Goal: Information Seeking & Learning: Learn about a topic

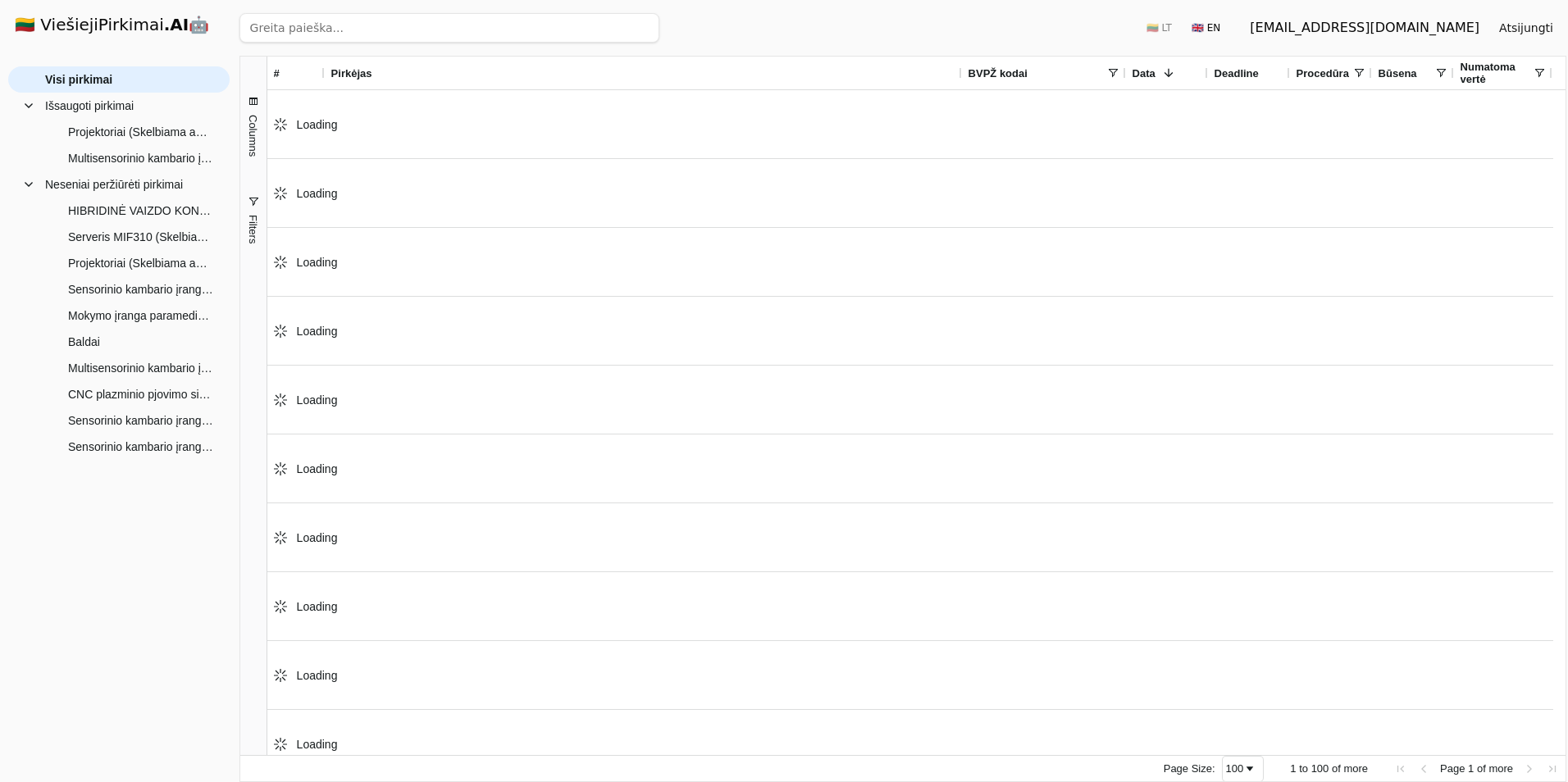
click at [164, 31] on strong ".AI" at bounding box center [176, 24] width 25 height 19
click at [333, 32] on input "search" at bounding box center [450, 28] width 420 height 30
click at [588, 24] on input "search" at bounding box center [450, 28] width 420 height 30
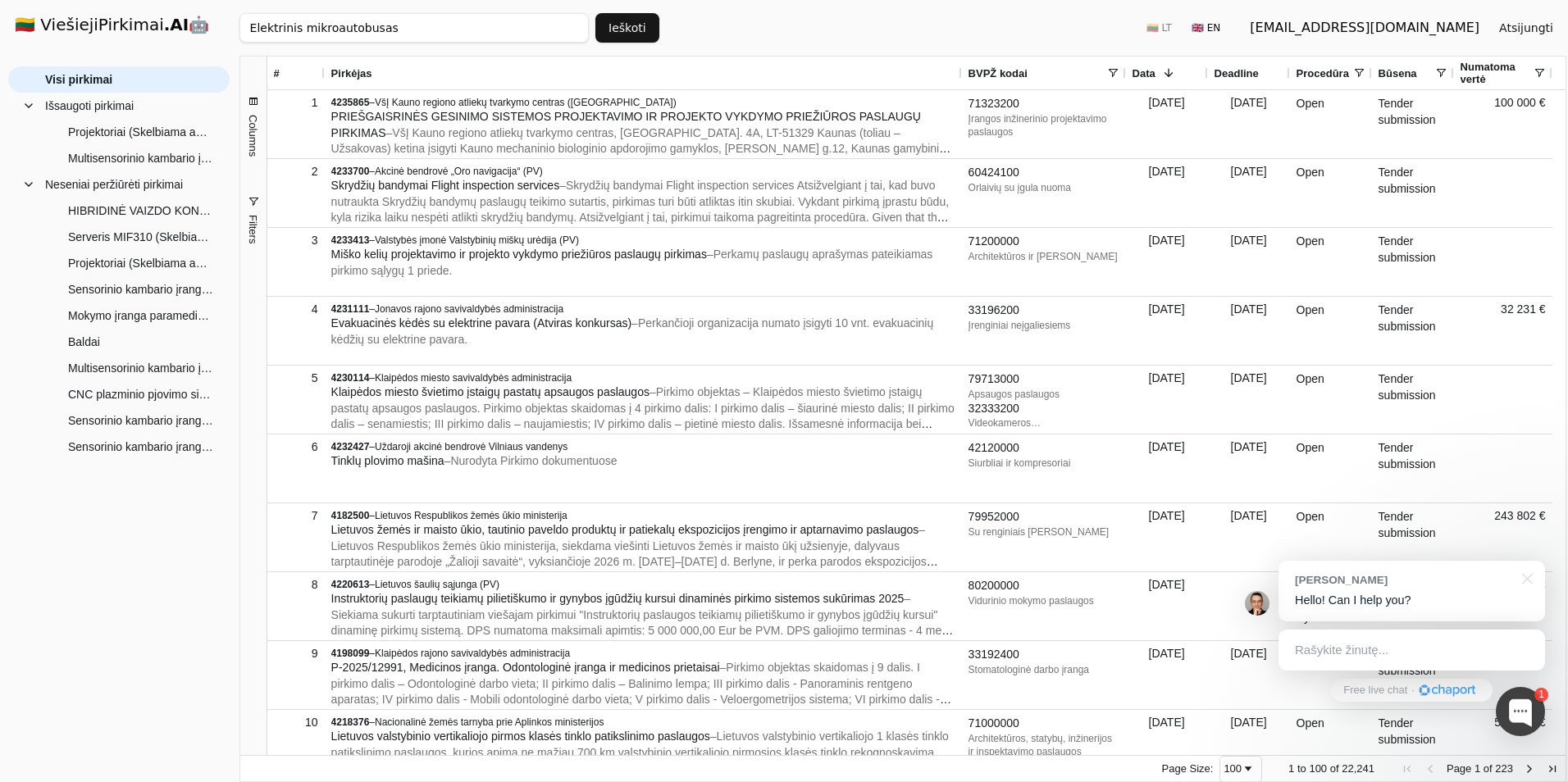
type input "Elektrinis mikroautobusas"
click button "Ieškoti" at bounding box center [628, 28] width 64 height 30
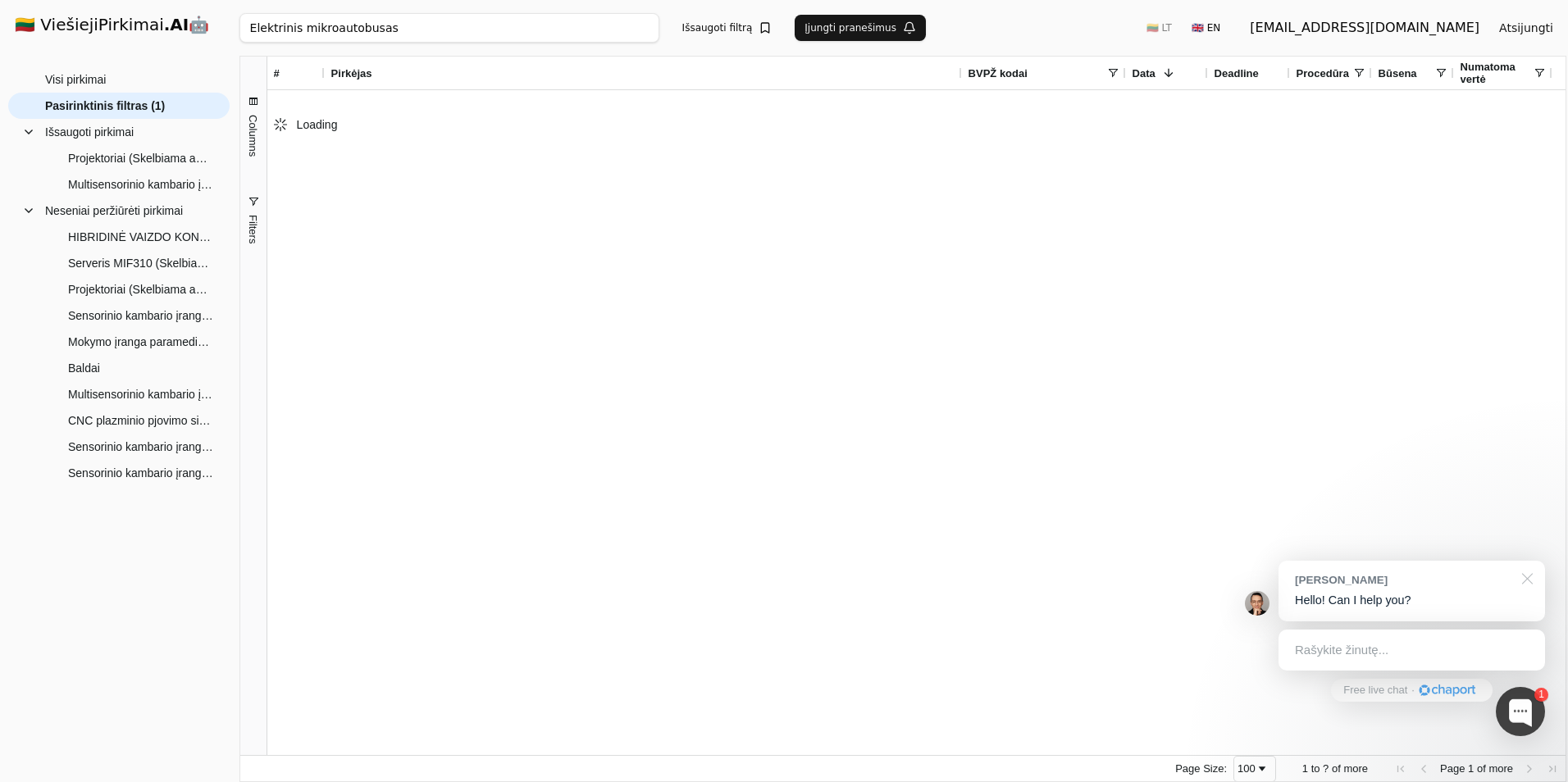
click at [1527, 581] on div at bounding box center [1524, 578] width 41 height 34
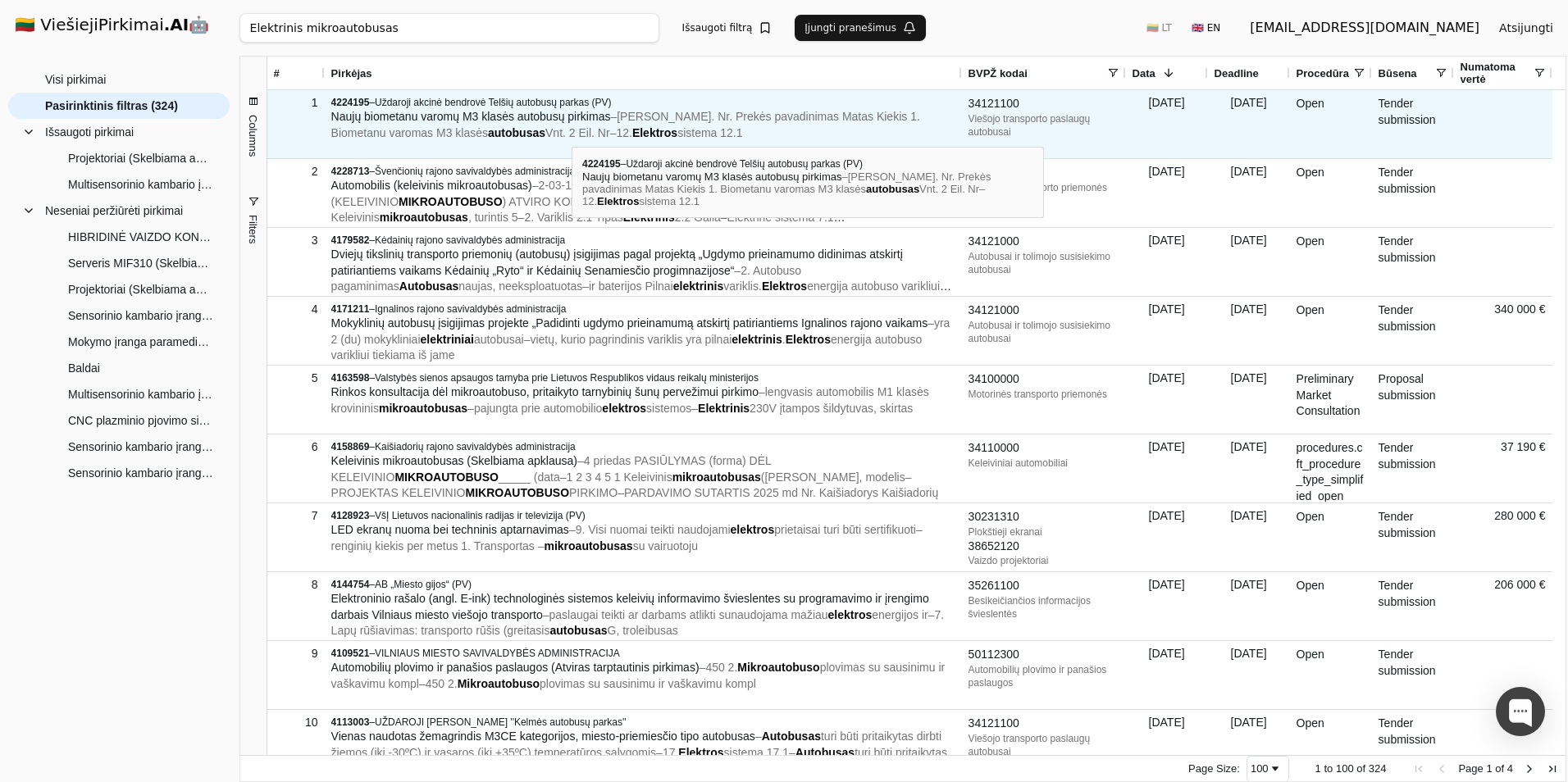
click at [632, 132] on span "Elektros" at bounding box center [654, 133] width 45 height 13
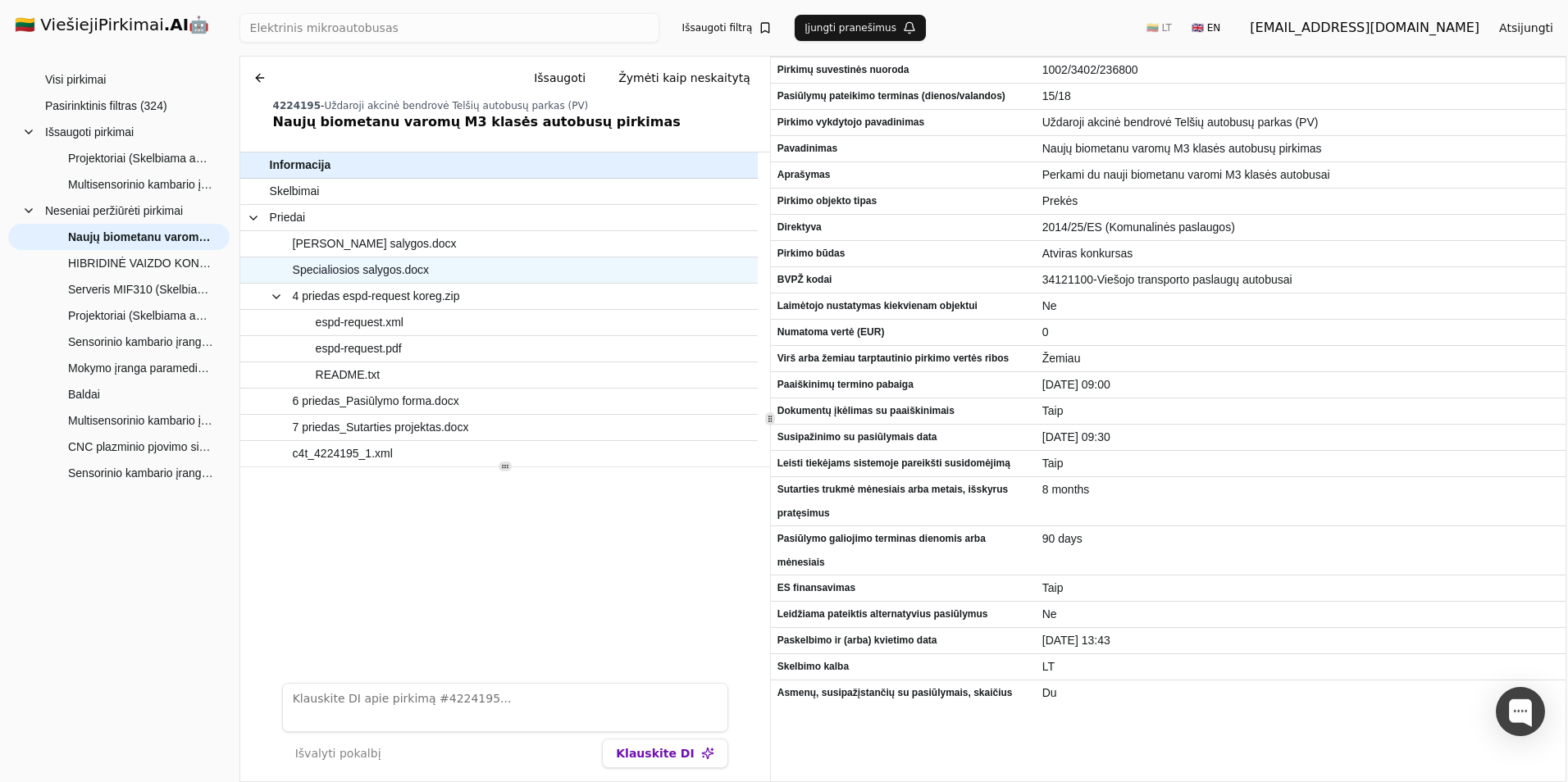
click at [391, 273] on span "Specialiosios salygos.docx" at bounding box center [361, 270] width 137 height 24
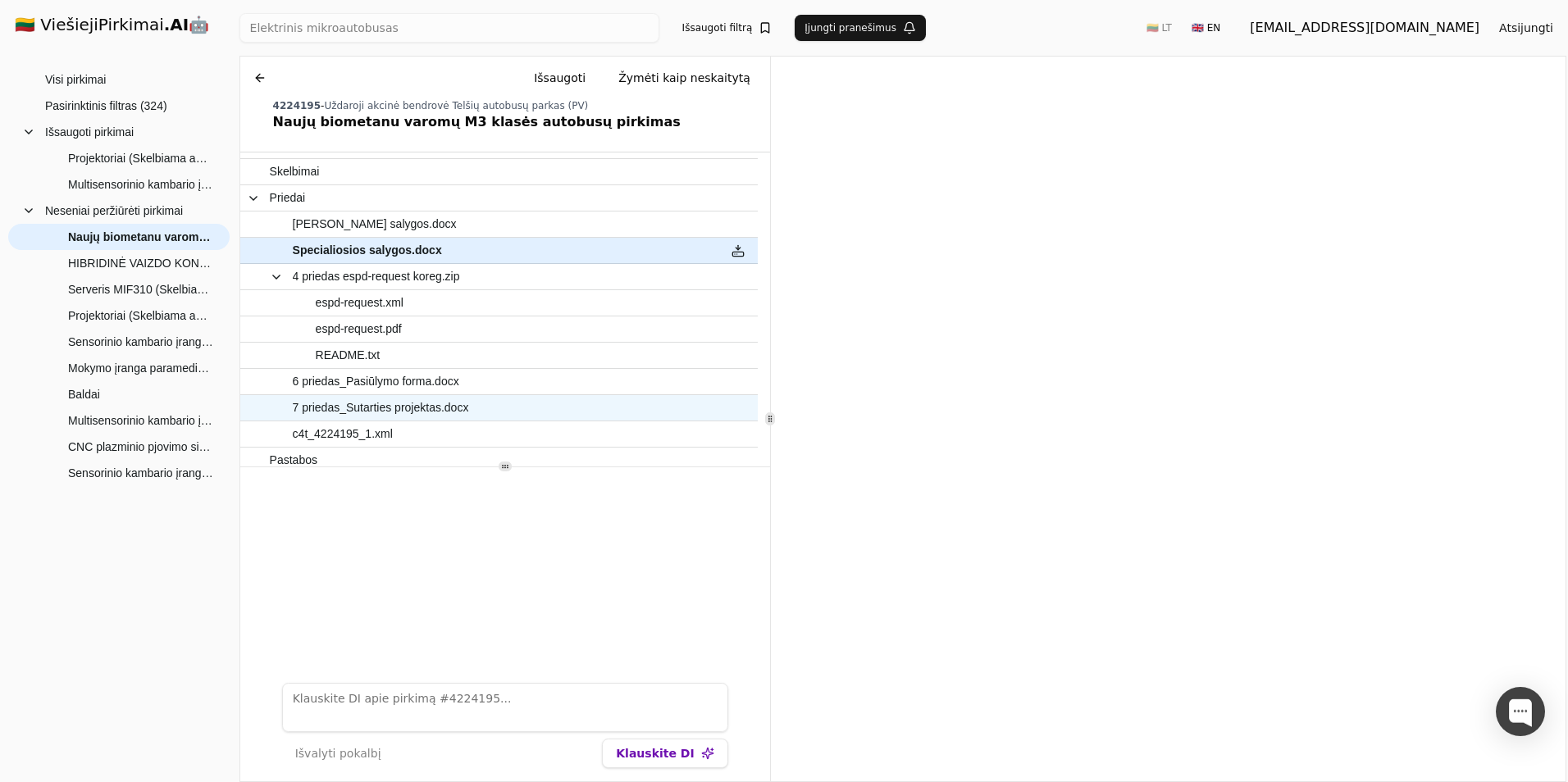
scroll to position [27, 0]
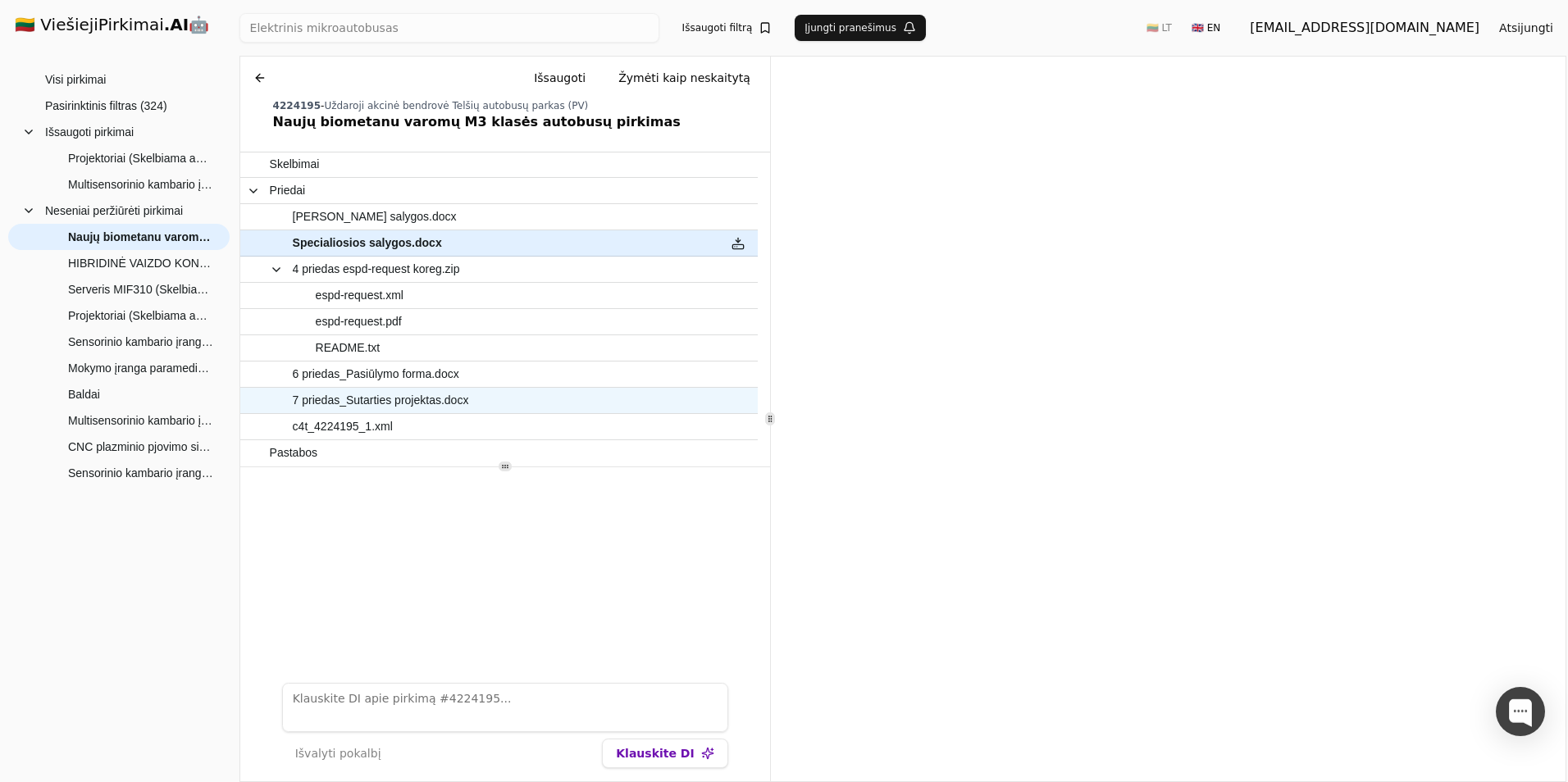
click at [354, 404] on span "7 priedas_Sutarties projektas.docx" at bounding box center [381, 401] width 176 height 24
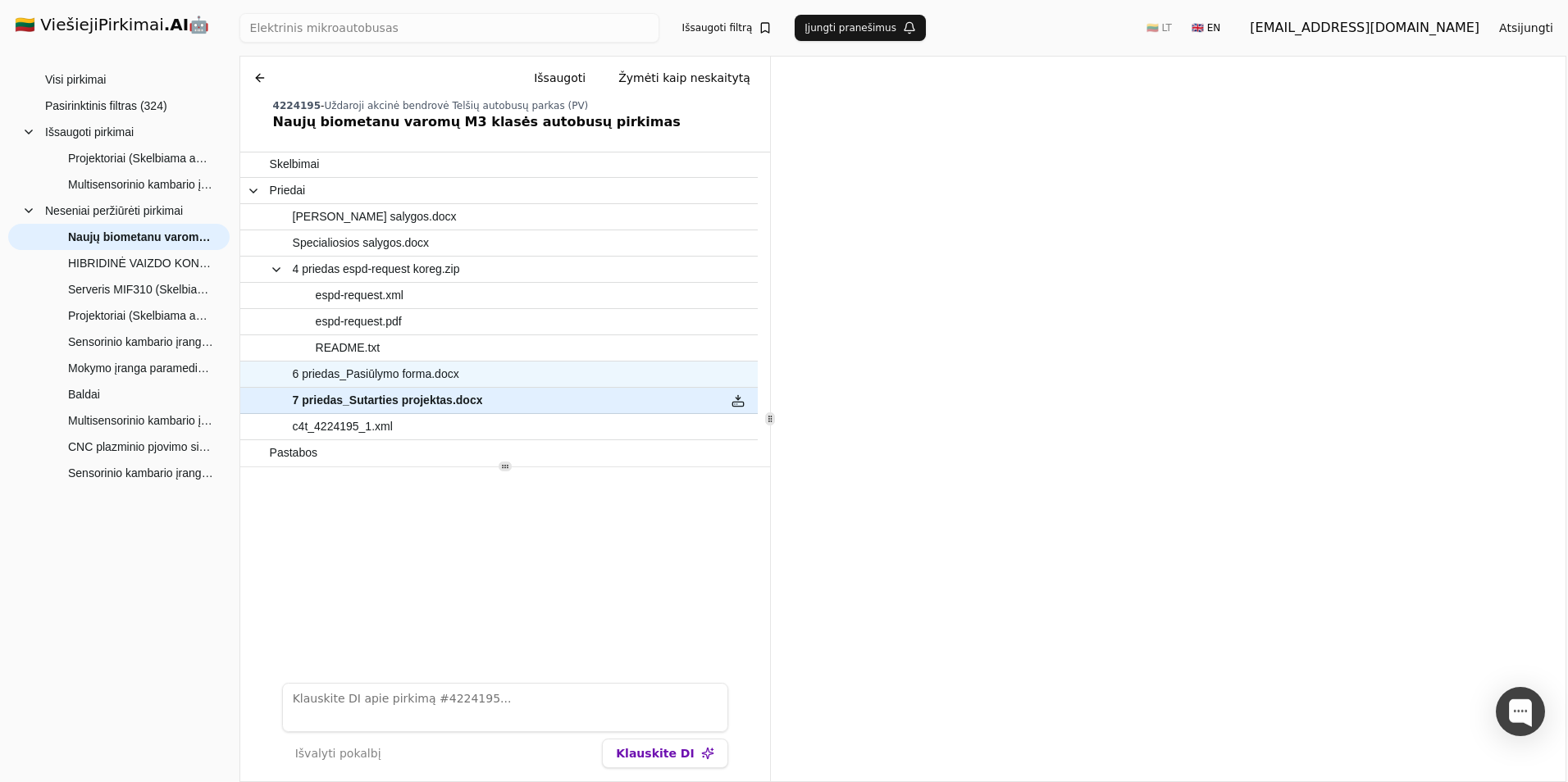
click at [451, 368] on span "6 priedas_Pasiūlymo forma.docx" at bounding box center [376, 375] width 166 height 24
click at [81, 28] on h1 "🇱🇹 ViešiejiPirkimai .AI 🤖" at bounding box center [119, 26] width 235 height 52
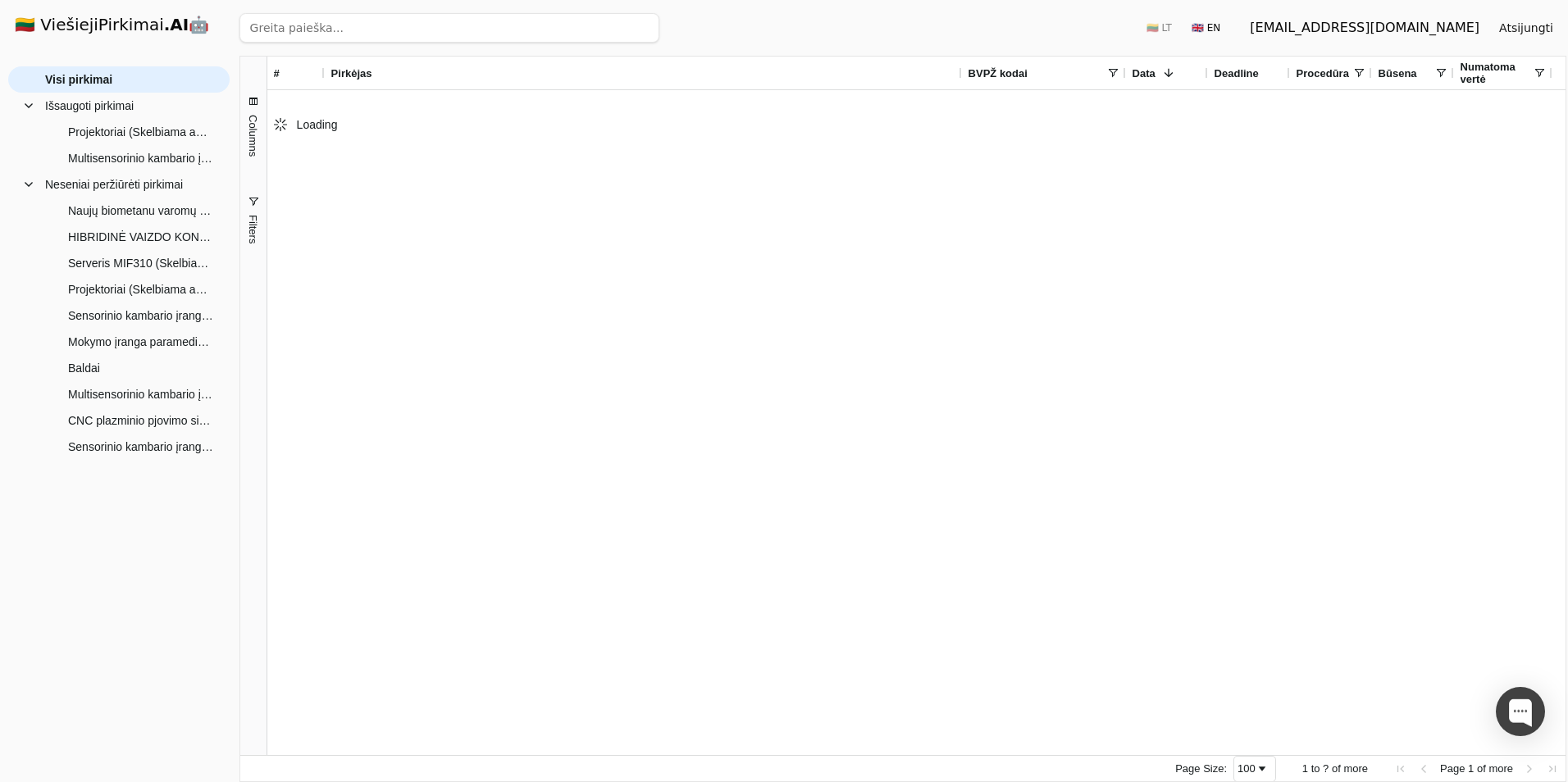
click at [392, 34] on input "search" at bounding box center [450, 28] width 420 height 30
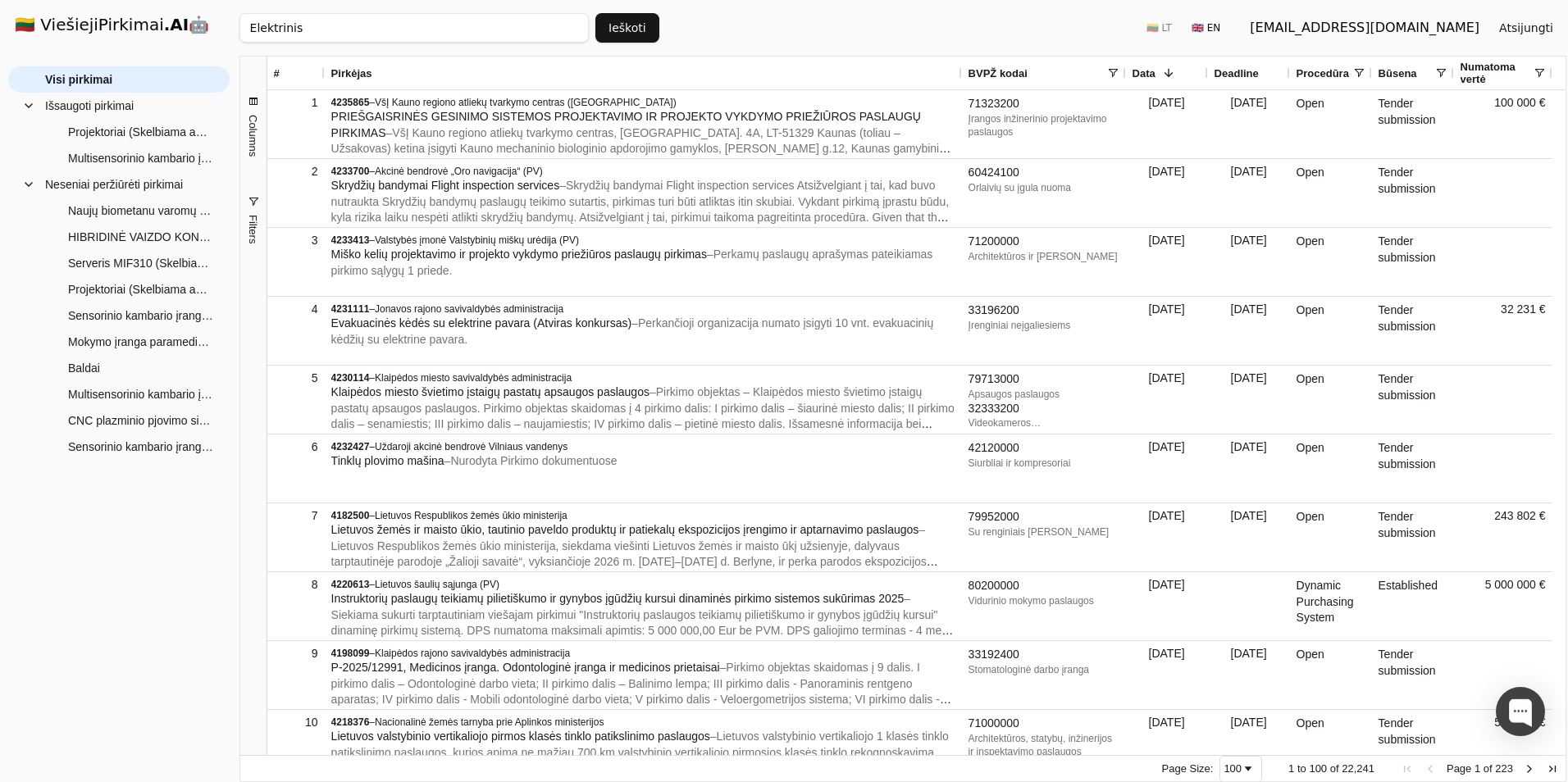
click at [610, 20] on button "Ieškoti" at bounding box center [628, 28] width 64 height 30
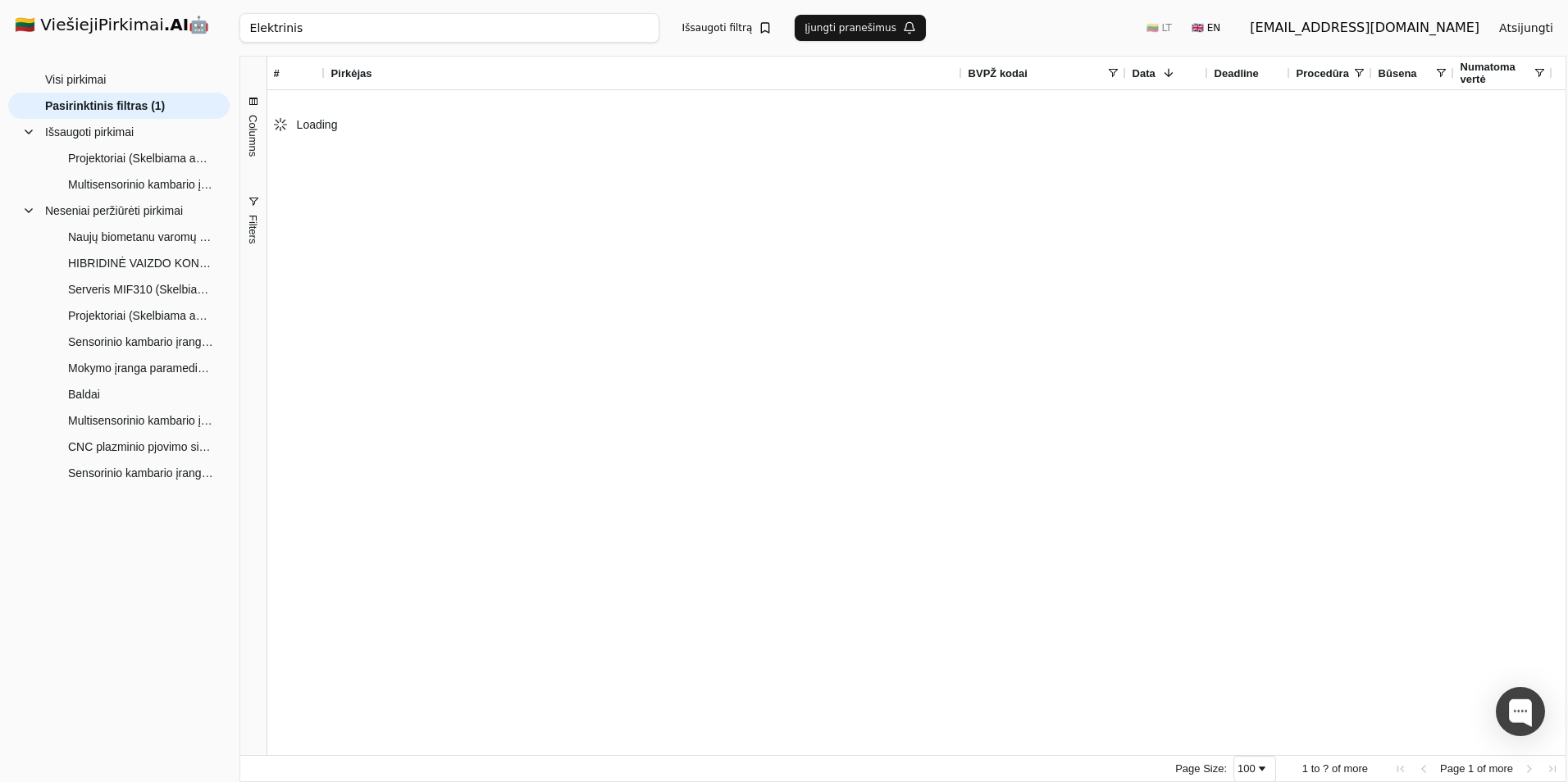
click at [465, 31] on input "Elektrinis" at bounding box center [450, 28] width 420 height 30
click button "Ieškoti" at bounding box center [628, 28] width 64 height 30
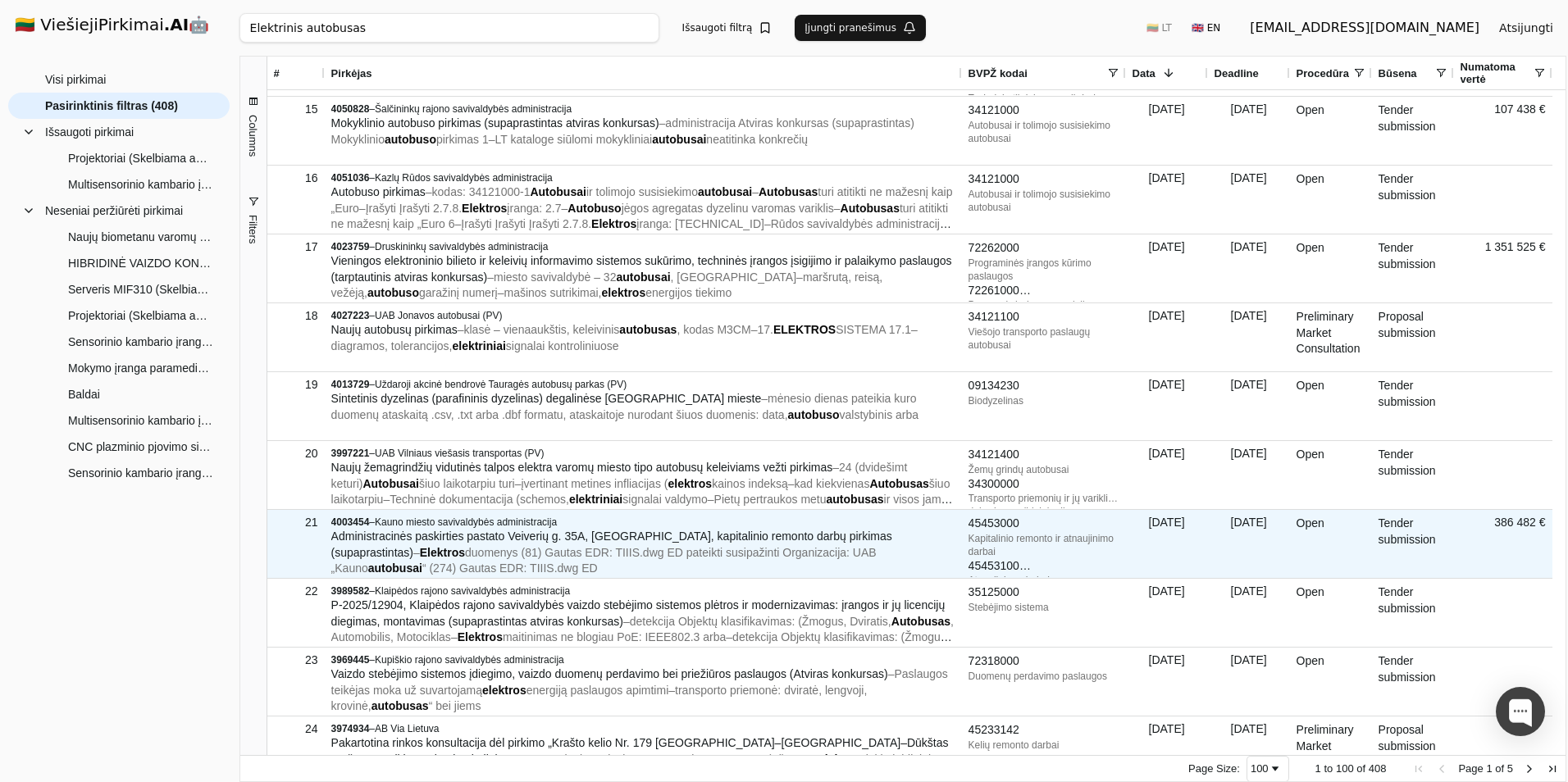
scroll to position [984, 0]
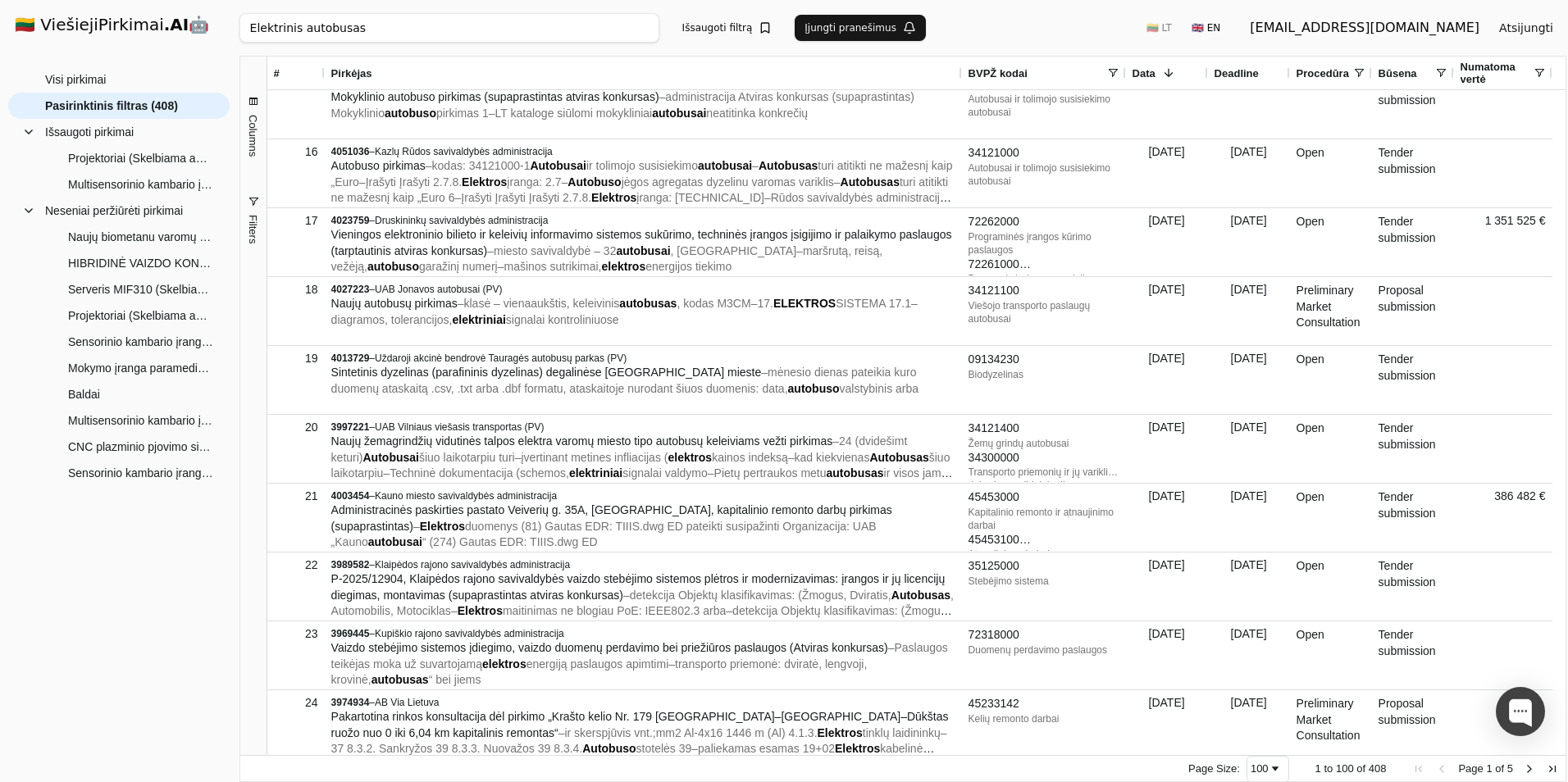
click at [333, 23] on input "Elektrinis autobusas" at bounding box center [450, 28] width 420 height 30
click at [355, 33] on input "Elektrinis autobusas" at bounding box center [450, 28] width 420 height 30
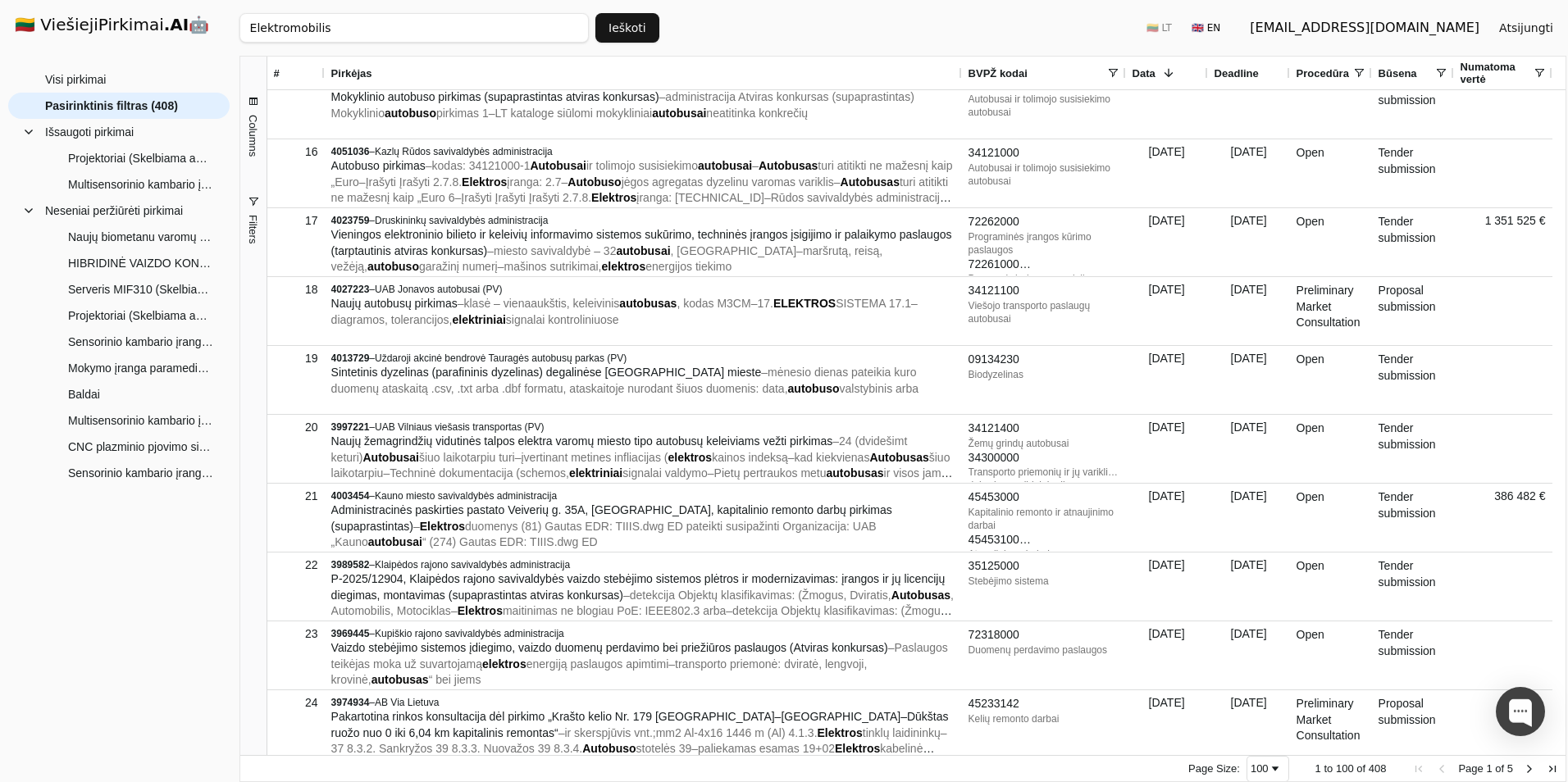
click button "Ieškoti" at bounding box center [628, 28] width 64 height 30
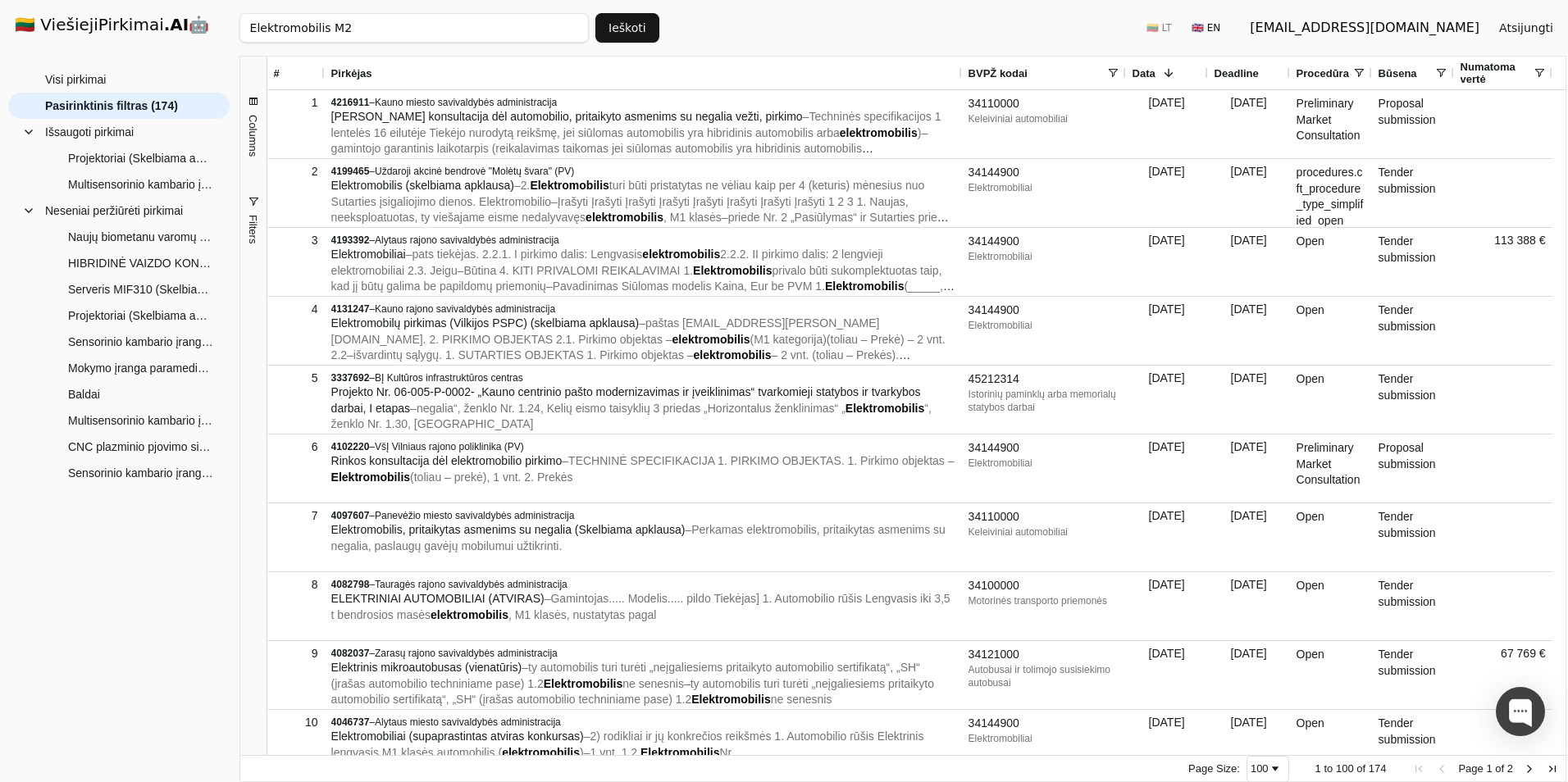
click button "Ieškoti" at bounding box center [628, 28] width 64 height 30
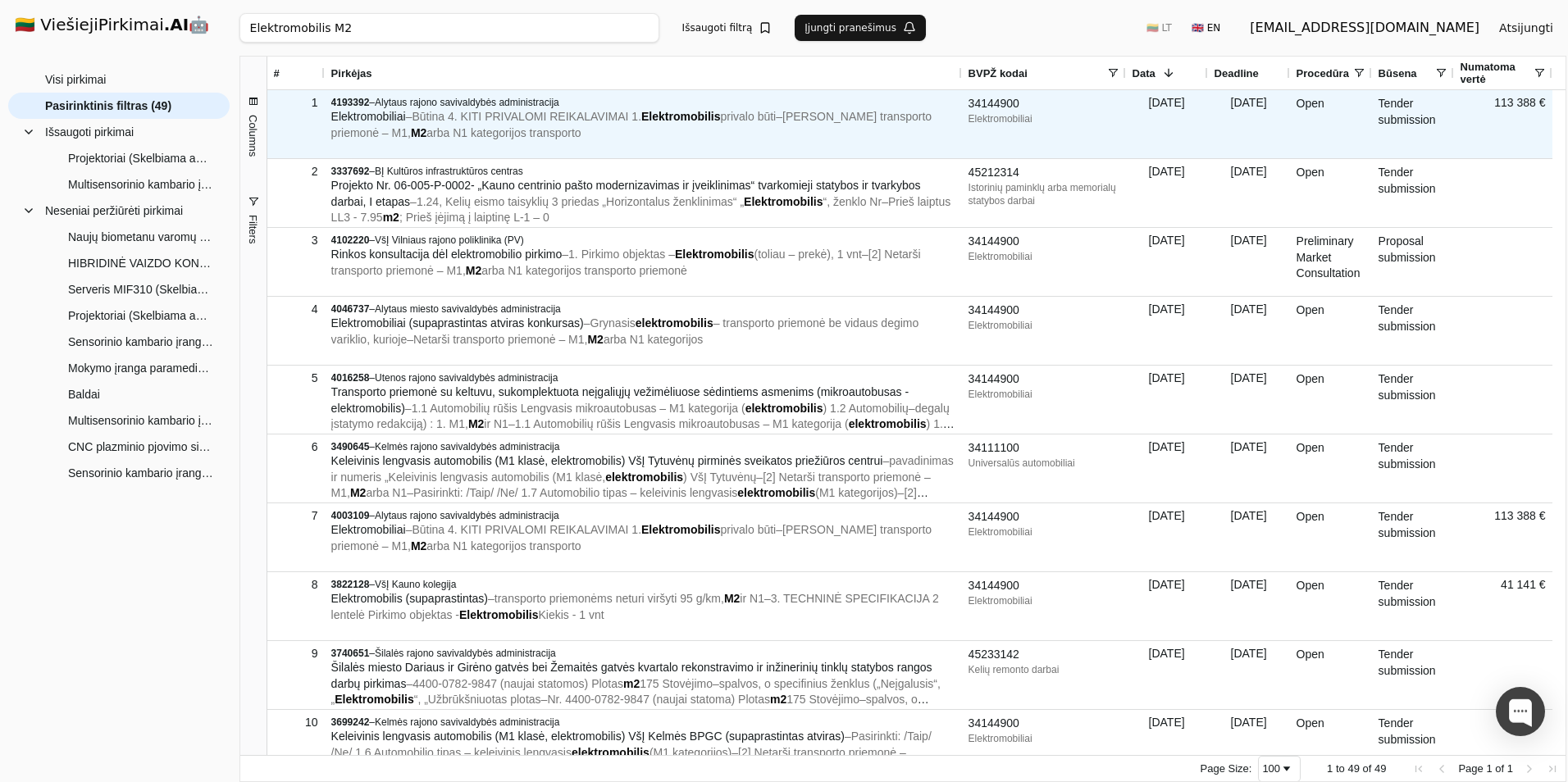
click at [579, 127] on div "Elektromobiliai – Būtina 4. KITI PRIVALOMI REIKALAVIMAI 1. Elektromobilis priva…" at bounding box center [644, 125] width 624 height 32
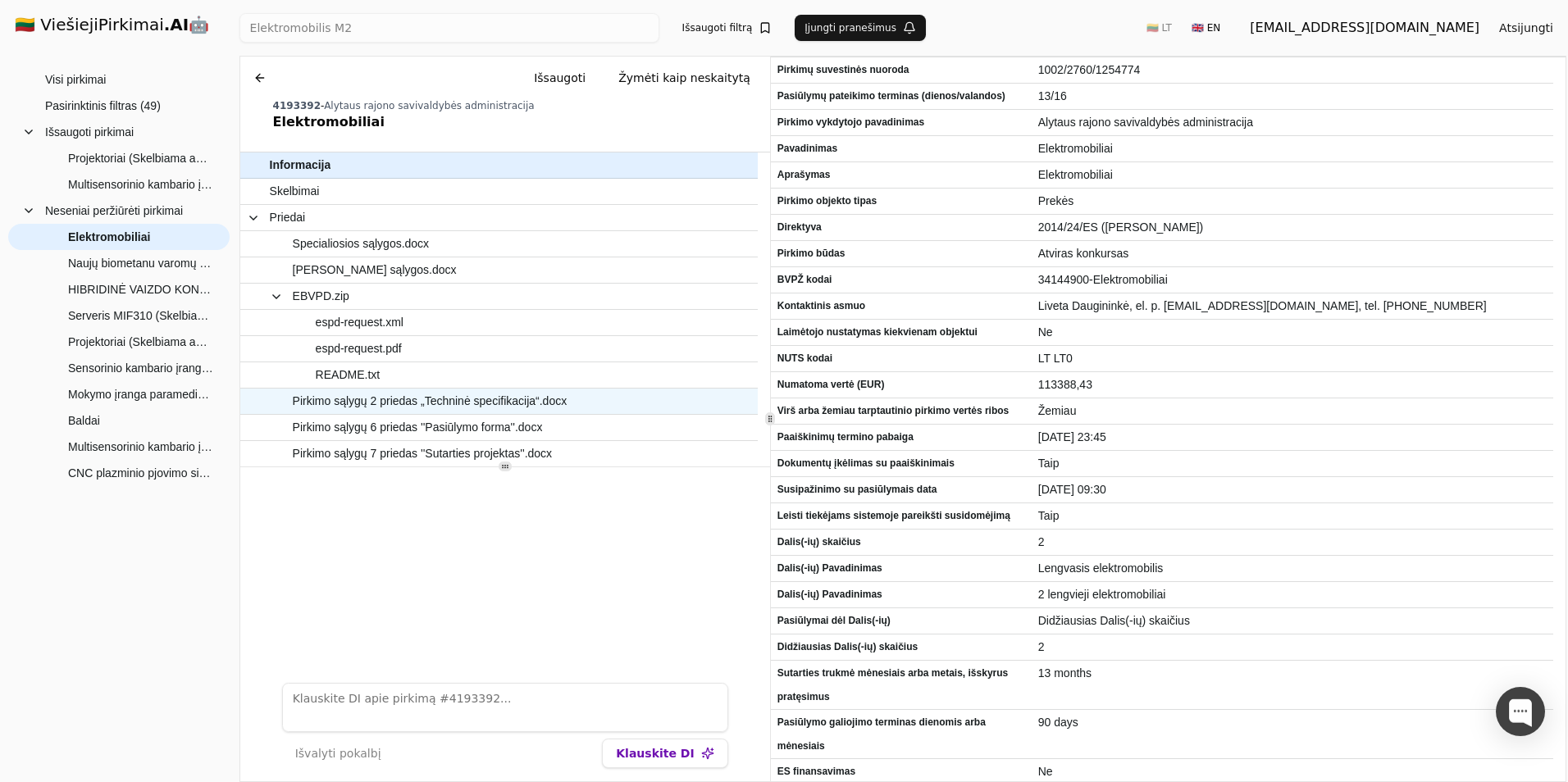
click at [444, 396] on span "Pirkimo sąlygų 2 priedas „Techninė specifikacija“.docx" at bounding box center [430, 402] width 275 height 24
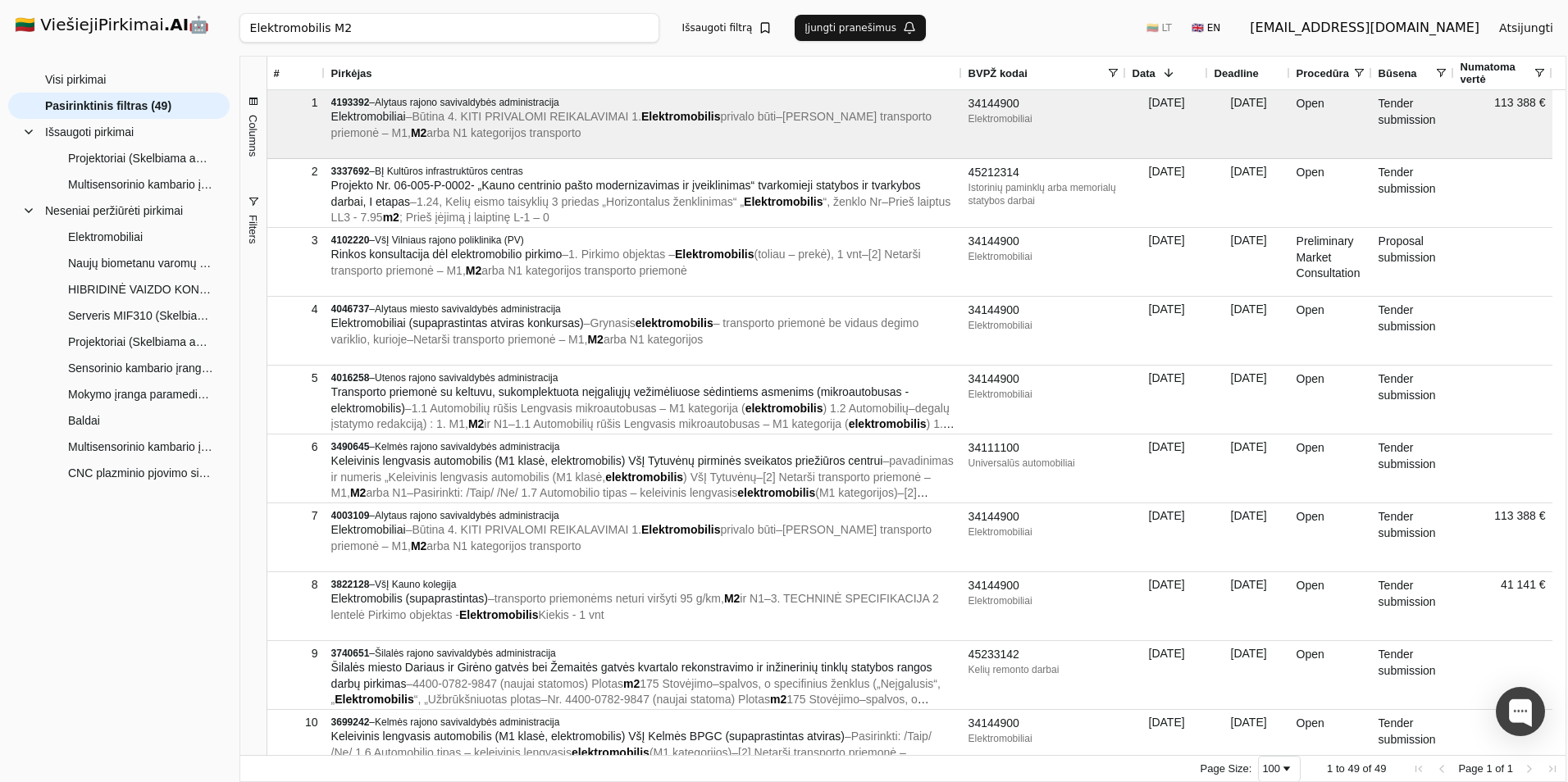
click at [346, 30] on input "Elektromobilis M2" at bounding box center [450, 28] width 420 height 30
type input "Elektromobilis M2"
click button "Ieškoti" at bounding box center [0, 0] width 0 height 0
click at [560, 12] on div "Elektromobilis M2 Ieškoti Išsaugoti filtrą Įjungti pranešimus 🇱🇹 LT 🇬🇧 EN [EMAI…" at bounding box center [903, 28] width 1327 height 56
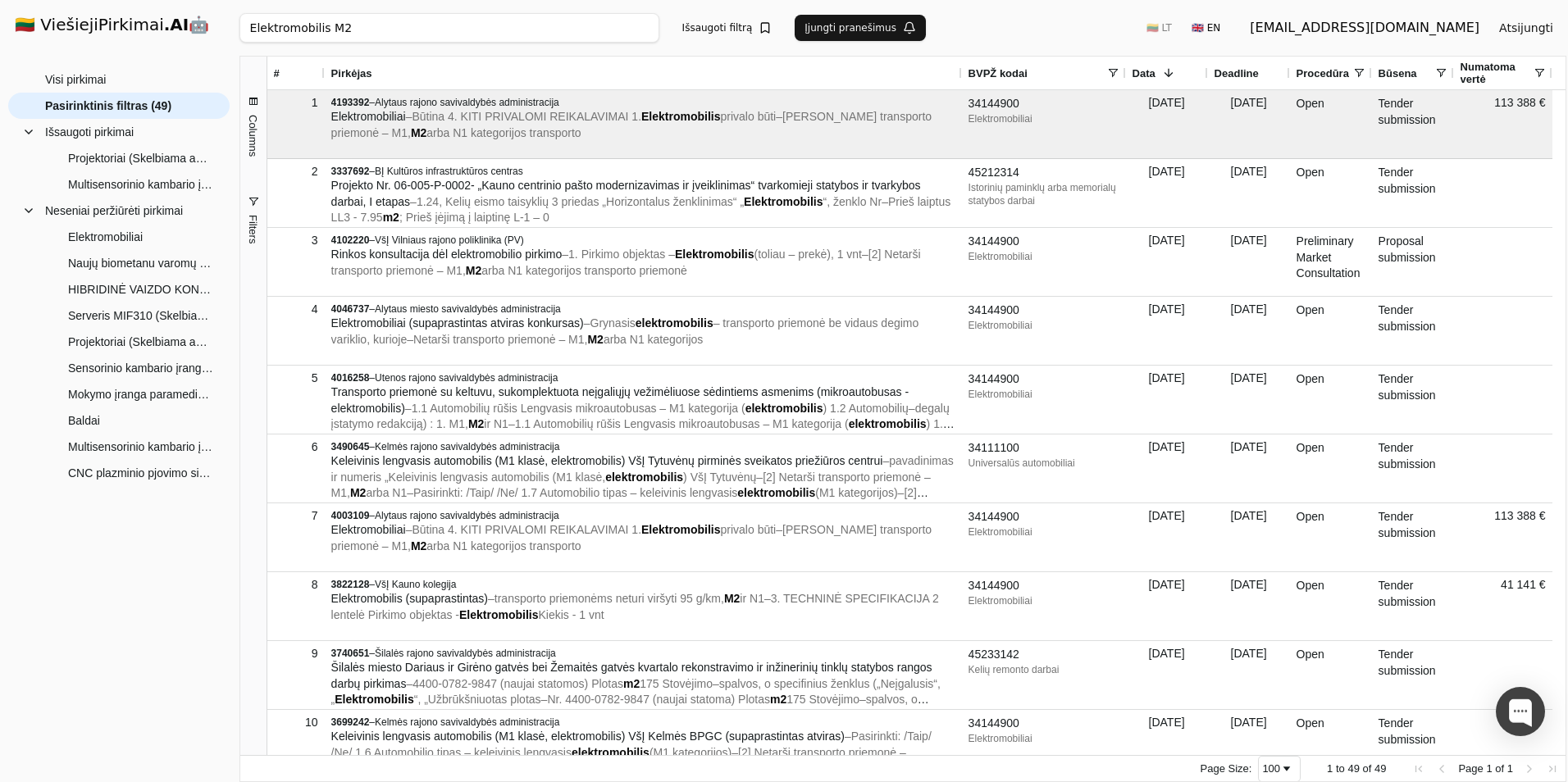
click at [561, 22] on input "Elektromobilis M2" at bounding box center [450, 28] width 420 height 30
click button "Ieškoti" at bounding box center [0, 0] width 0 height 0
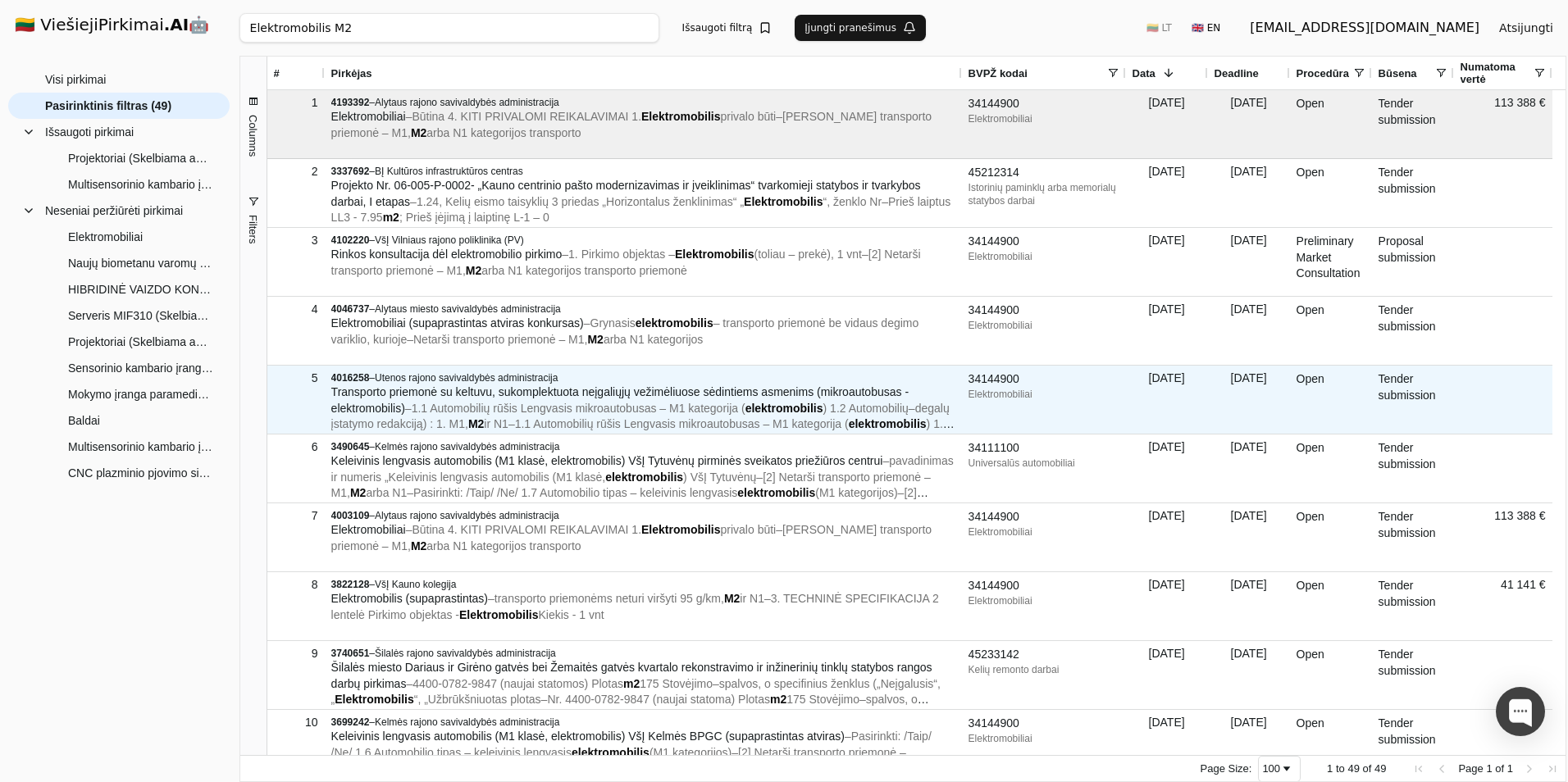
click at [551, 413] on span "1.1 Automobilių rūšis Lengvasis mikroautobusas – M1 kategorija (" at bounding box center [579, 408] width 334 height 13
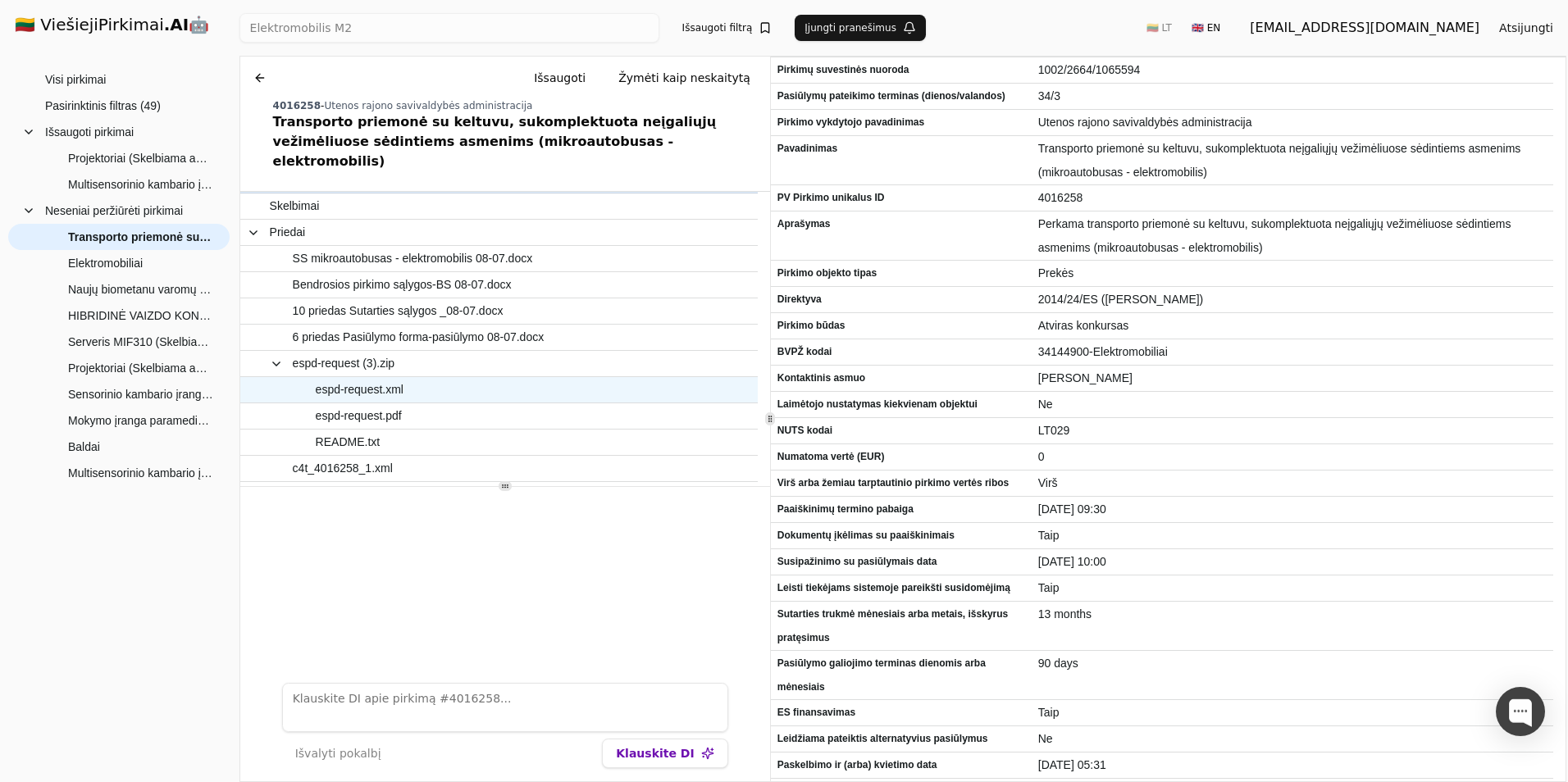
scroll to position [37, 0]
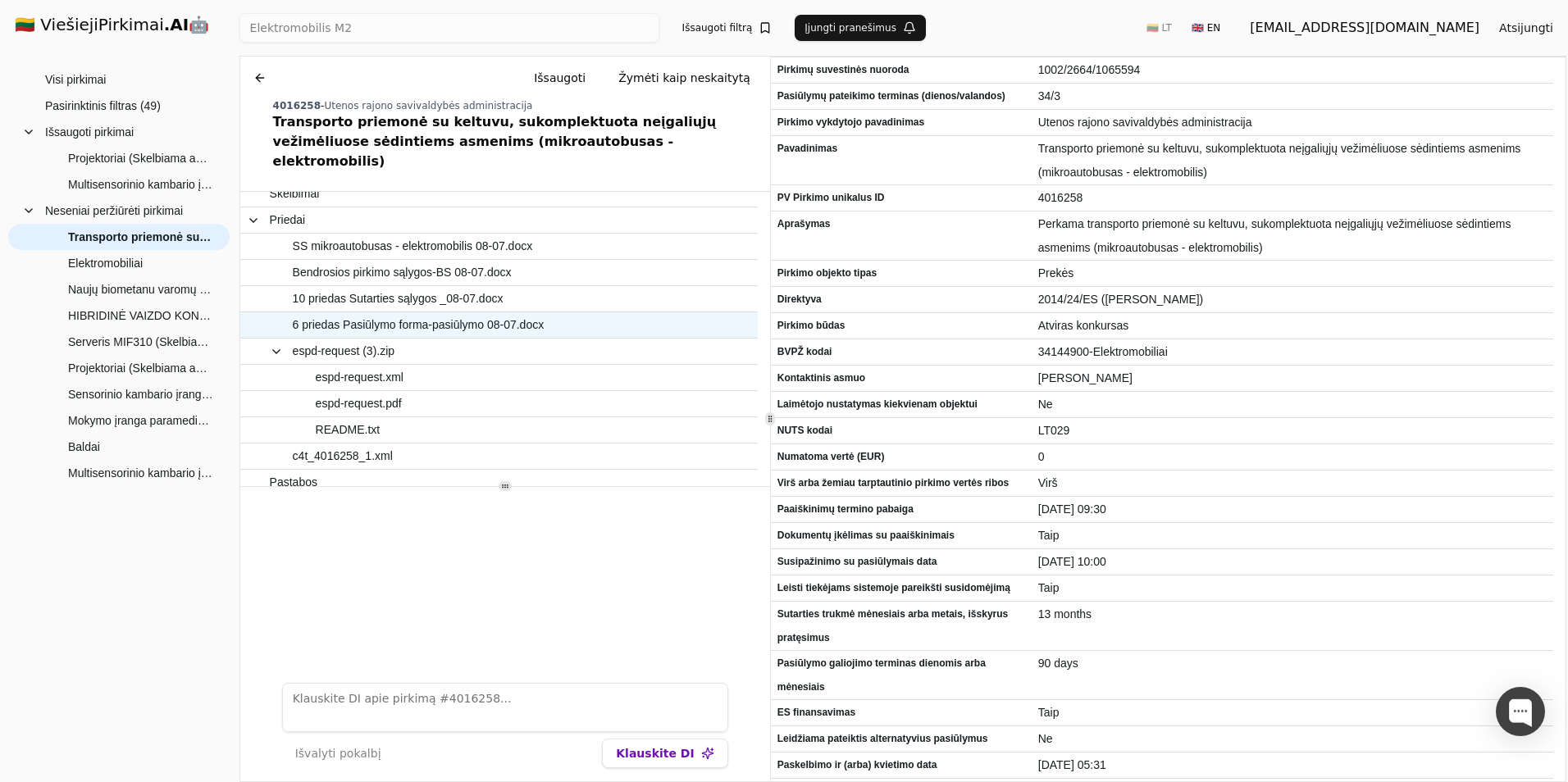
click at [444, 313] on span "6 priedas Pasiūlymo forma-pasiūlymo 08-07.docx" at bounding box center [419, 325] width 251 height 24
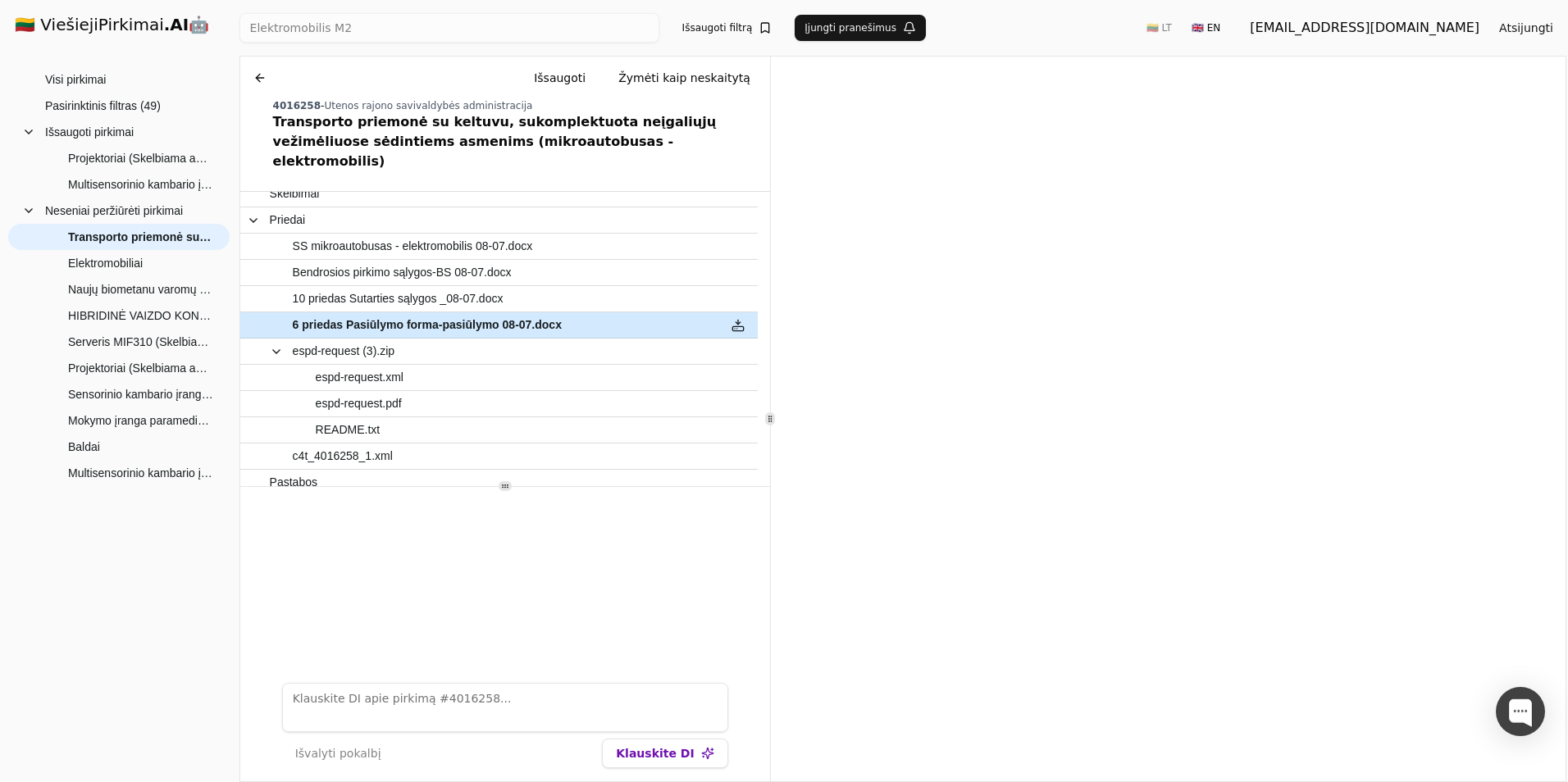
click at [735, 313] on button at bounding box center [738, 325] width 26 height 24
